Goal: Task Accomplishment & Management: Manage account settings

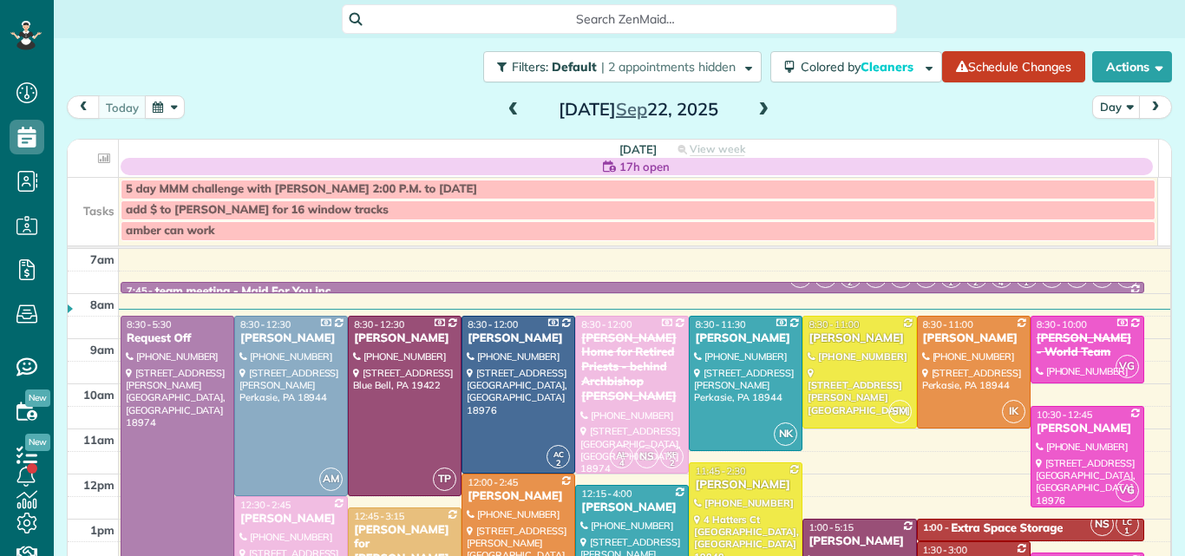
scroll to position [8, 8]
click at [754, 110] on span at bounding box center [763, 110] width 19 height 16
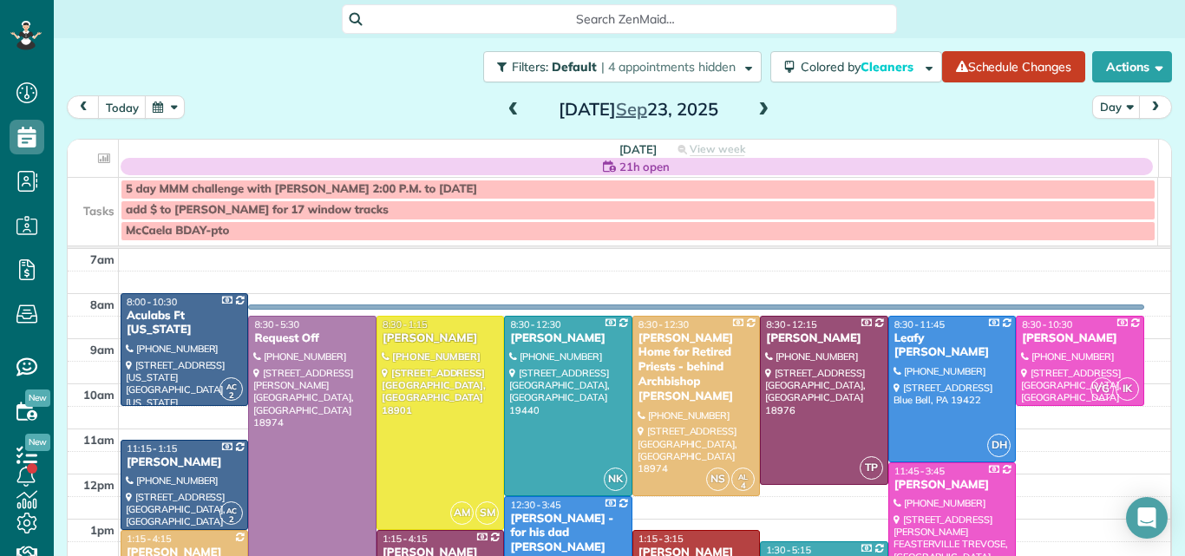
click at [754, 110] on span at bounding box center [763, 110] width 19 height 16
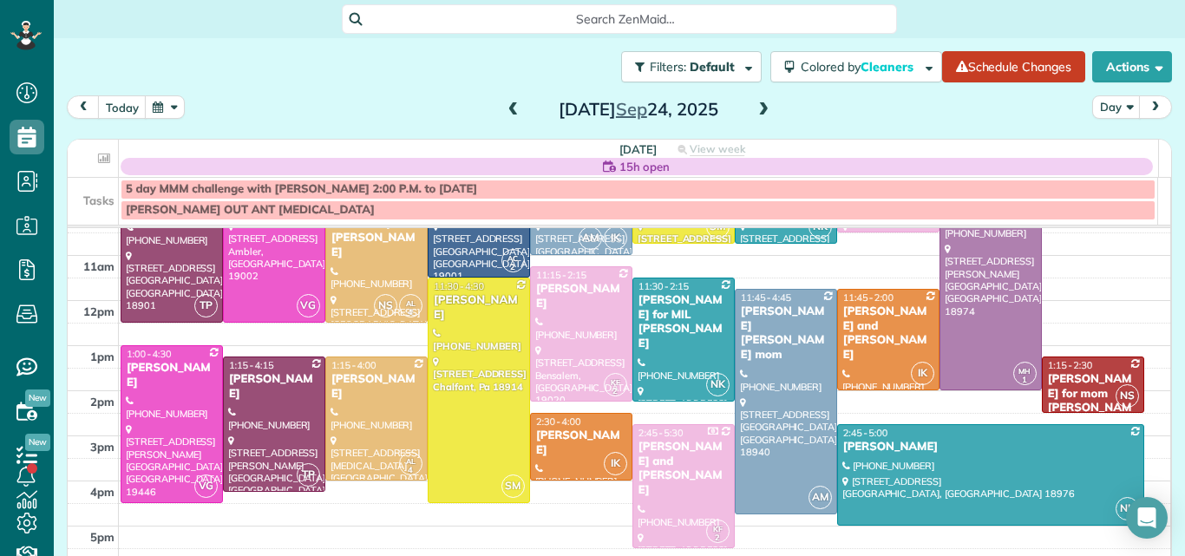
scroll to position [161, 0]
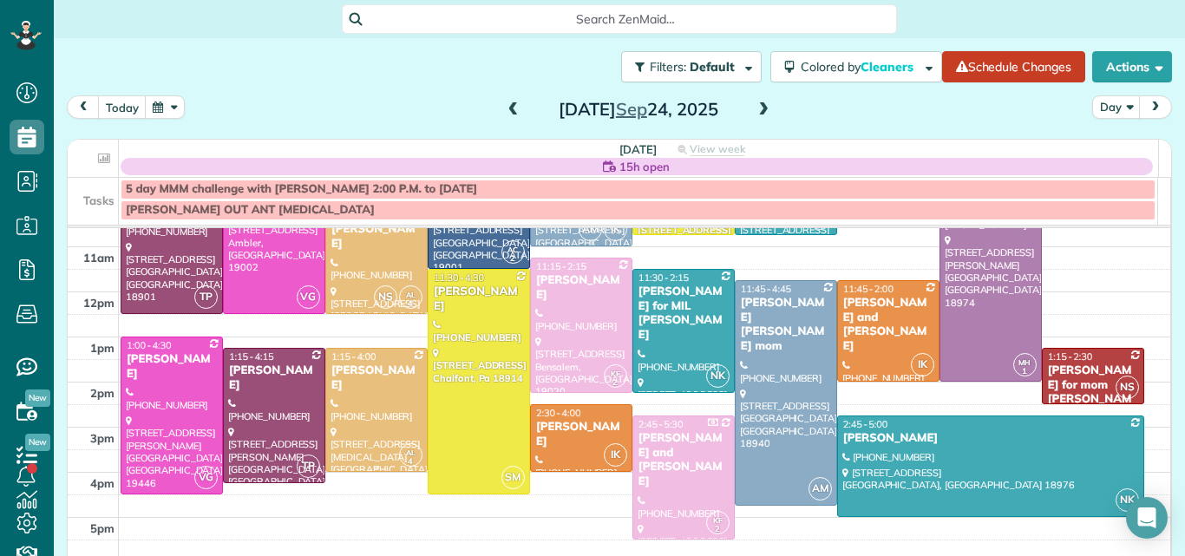
click at [366, 441] on div at bounding box center [376, 410] width 101 height 122
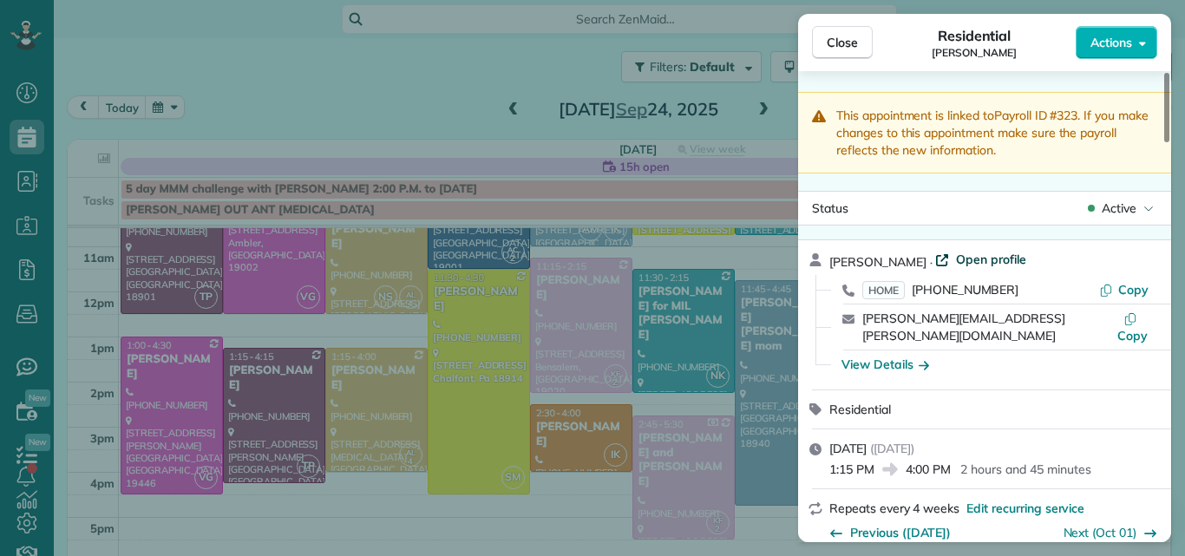
click at [956, 255] on span "Open profile" at bounding box center [991, 259] width 70 height 17
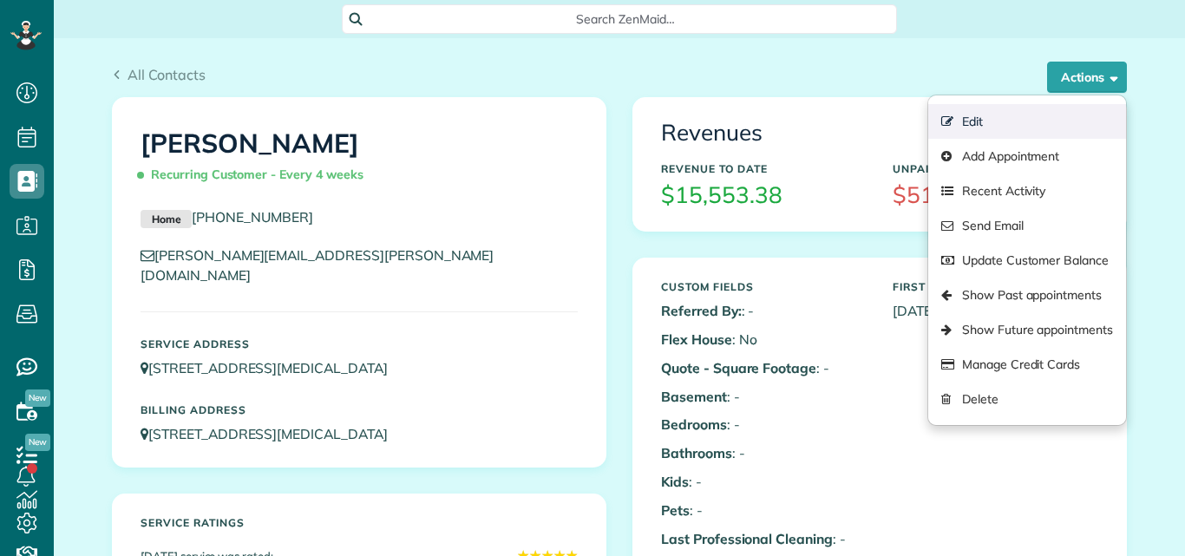
scroll to position [8, 8]
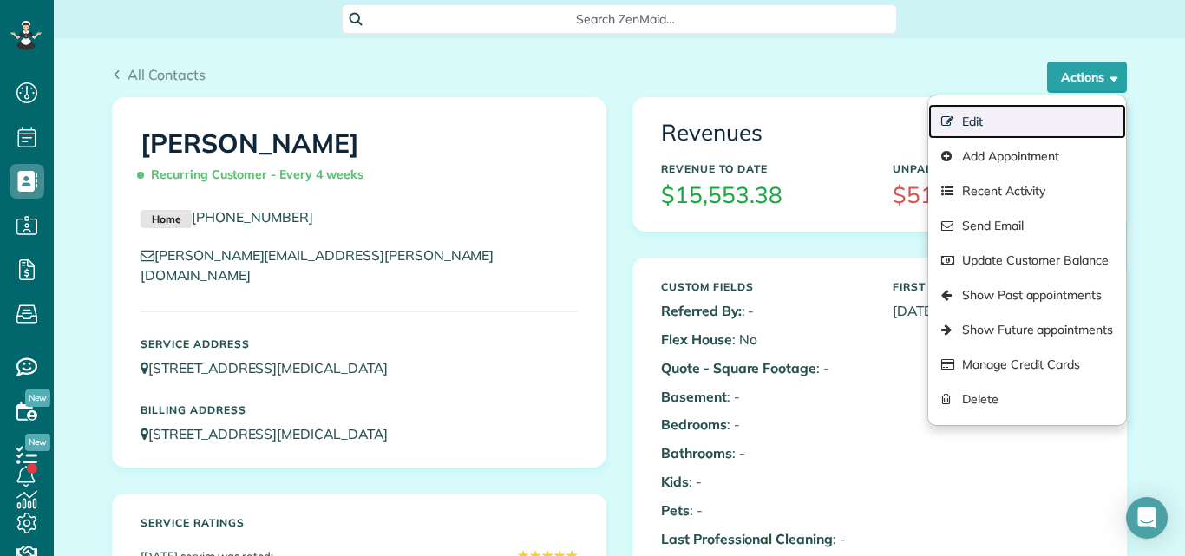
click at [961, 119] on link "Edit" at bounding box center [1027, 121] width 198 height 35
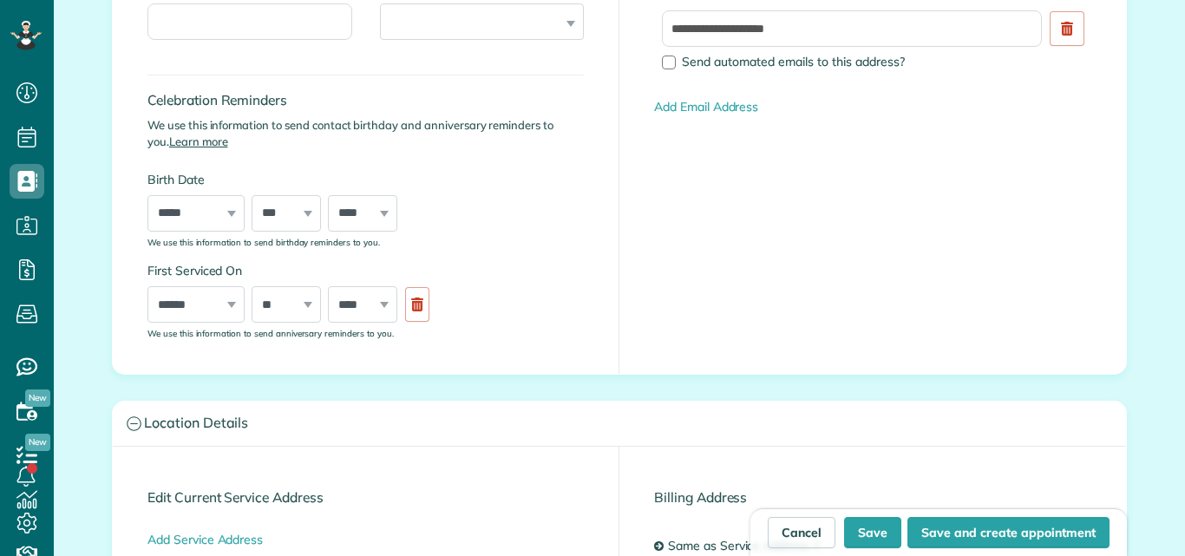
scroll to position [8, 8]
type input "**********"
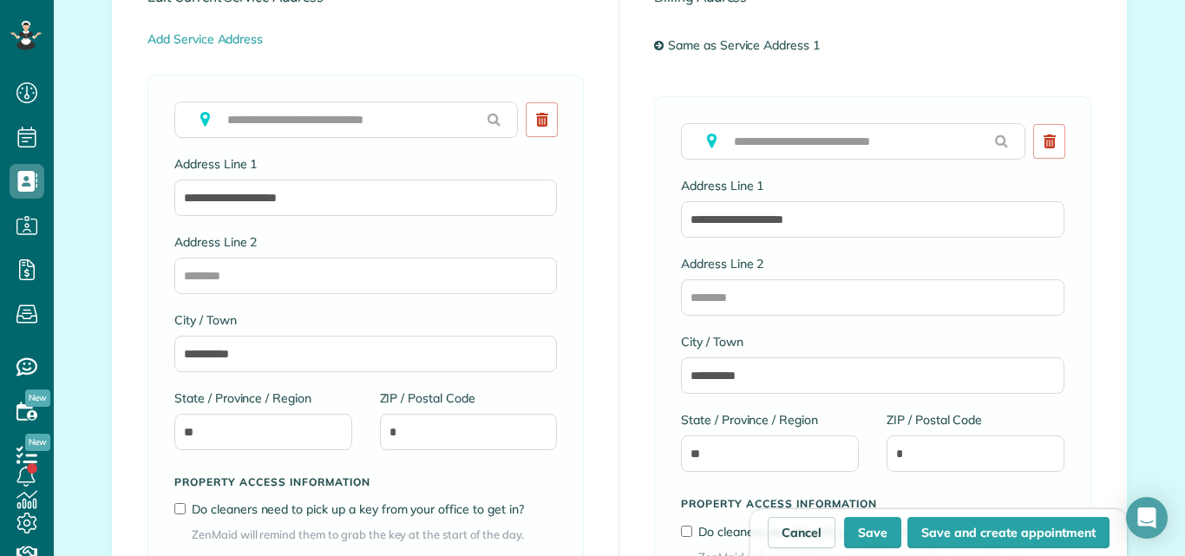
scroll to position [986, 0]
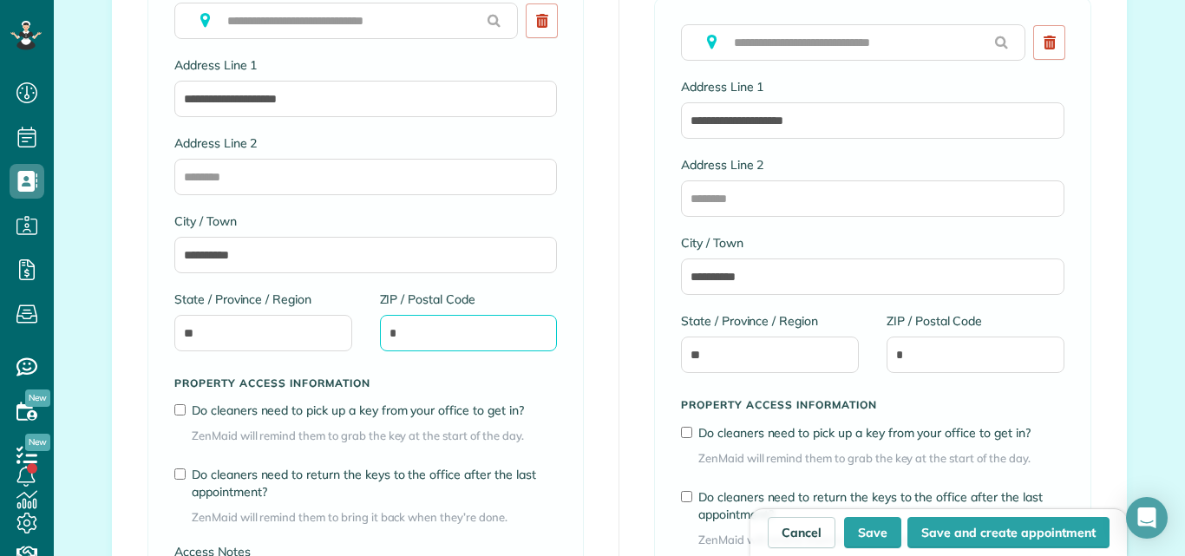
click at [425, 327] on input "*" at bounding box center [469, 333] width 178 height 36
type input "*****"
click at [870, 528] on button "Save" at bounding box center [872, 532] width 57 height 31
type input "**********"
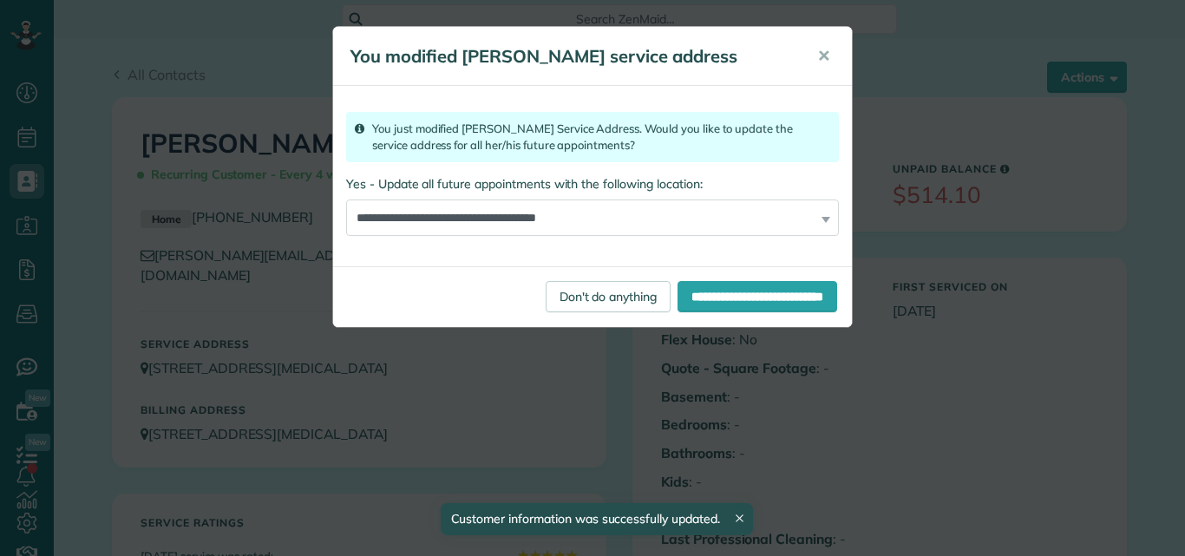
scroll to position [8, 8]
